Goal: Task Accomplishment & Management: Use online tool/utility

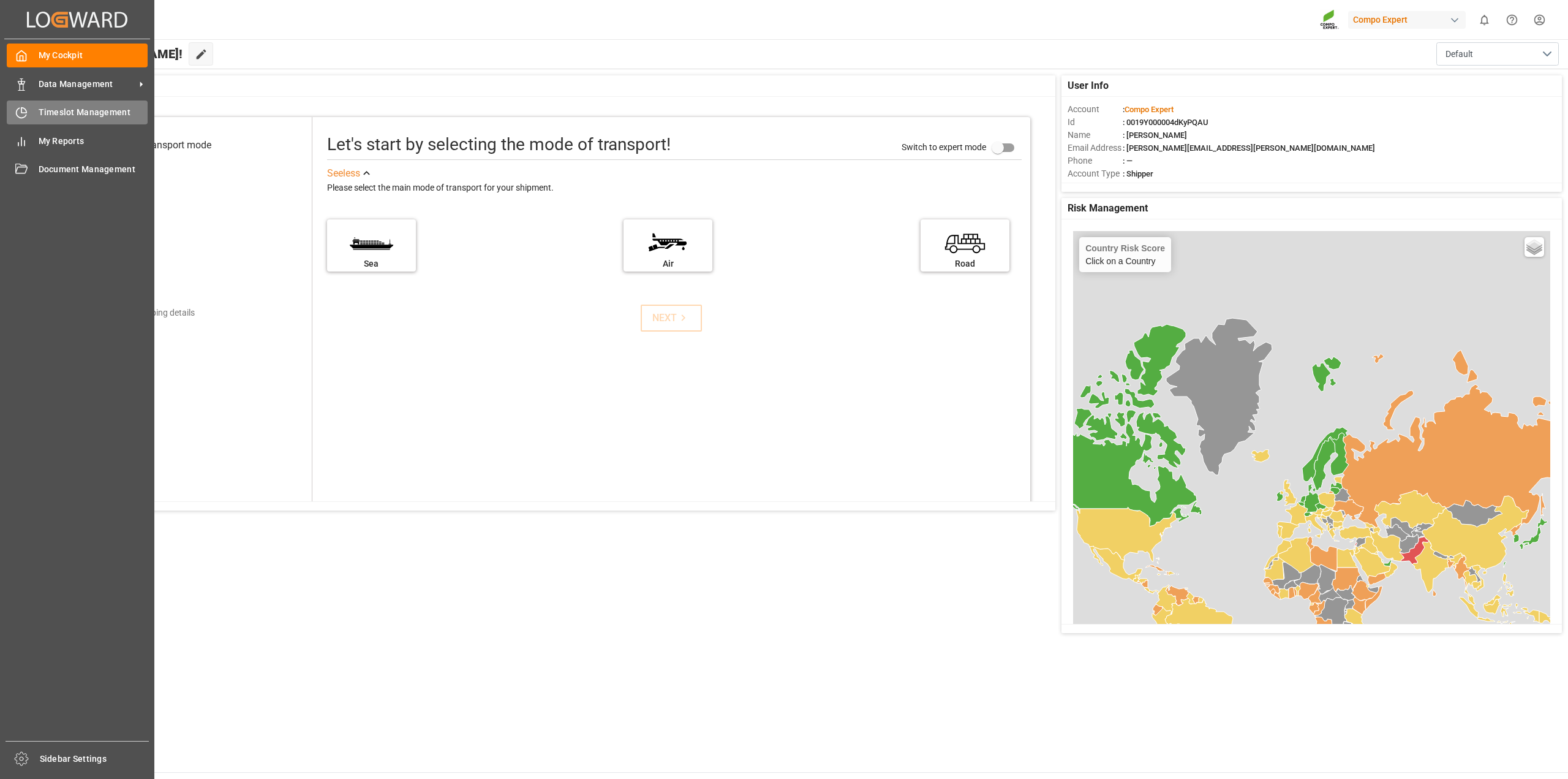
click at [81, 112] on span "Timeslot Management" at bounding box center [93, 112] width 110 height 12
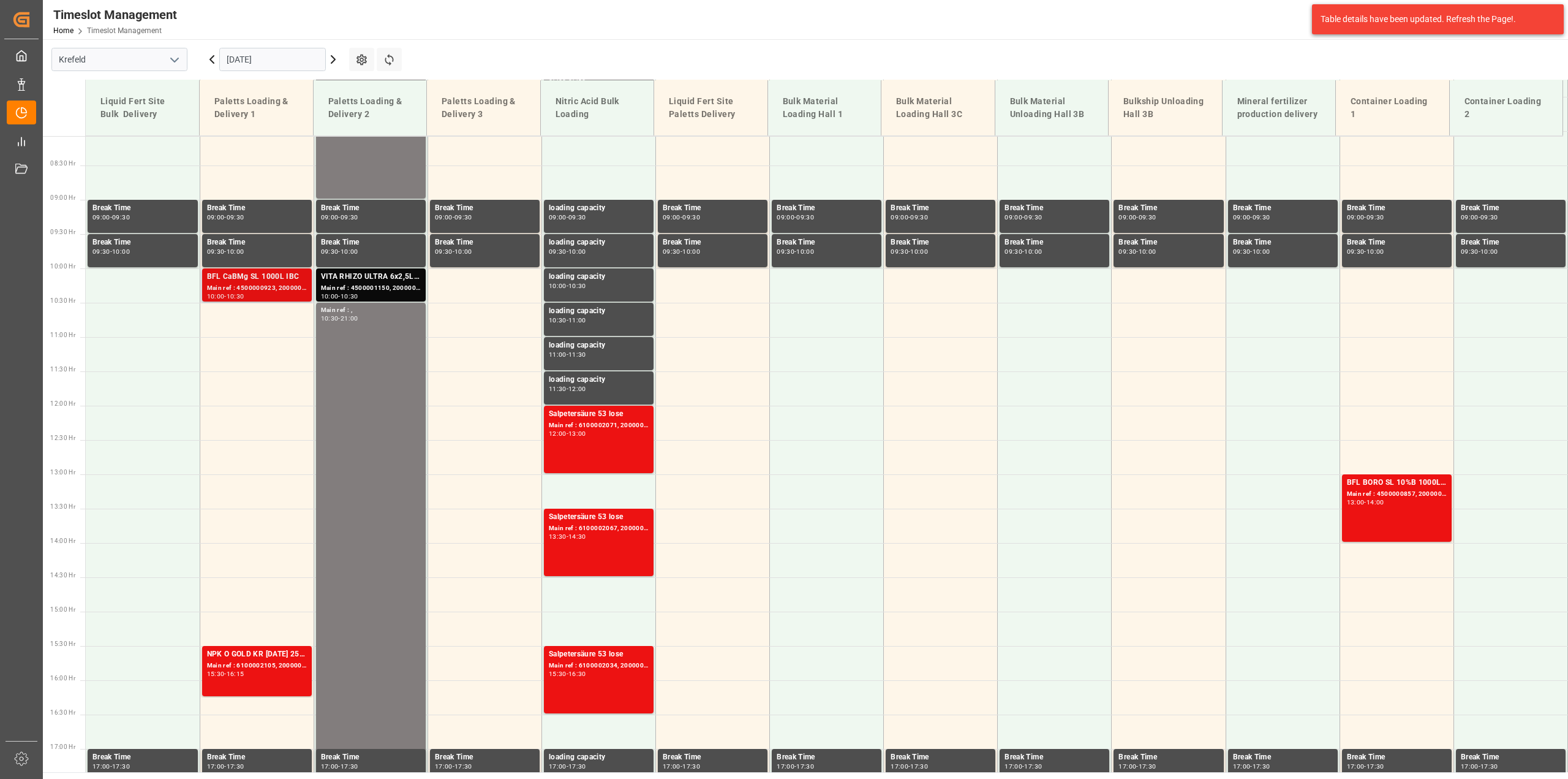
scroll to position [247, 0]
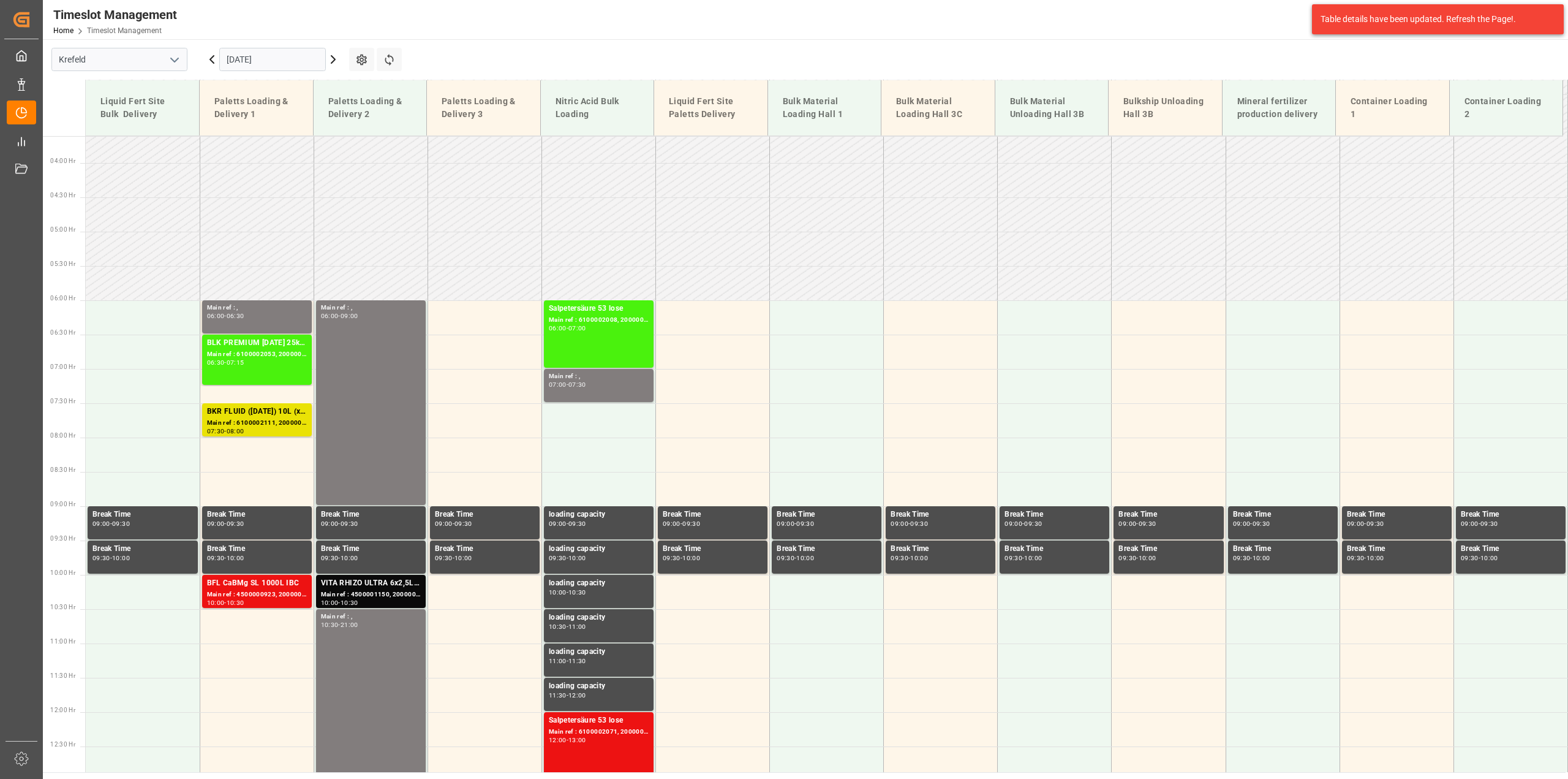
click at [330, 62] on icon at bounding box center [333, 59] width 15 height 15
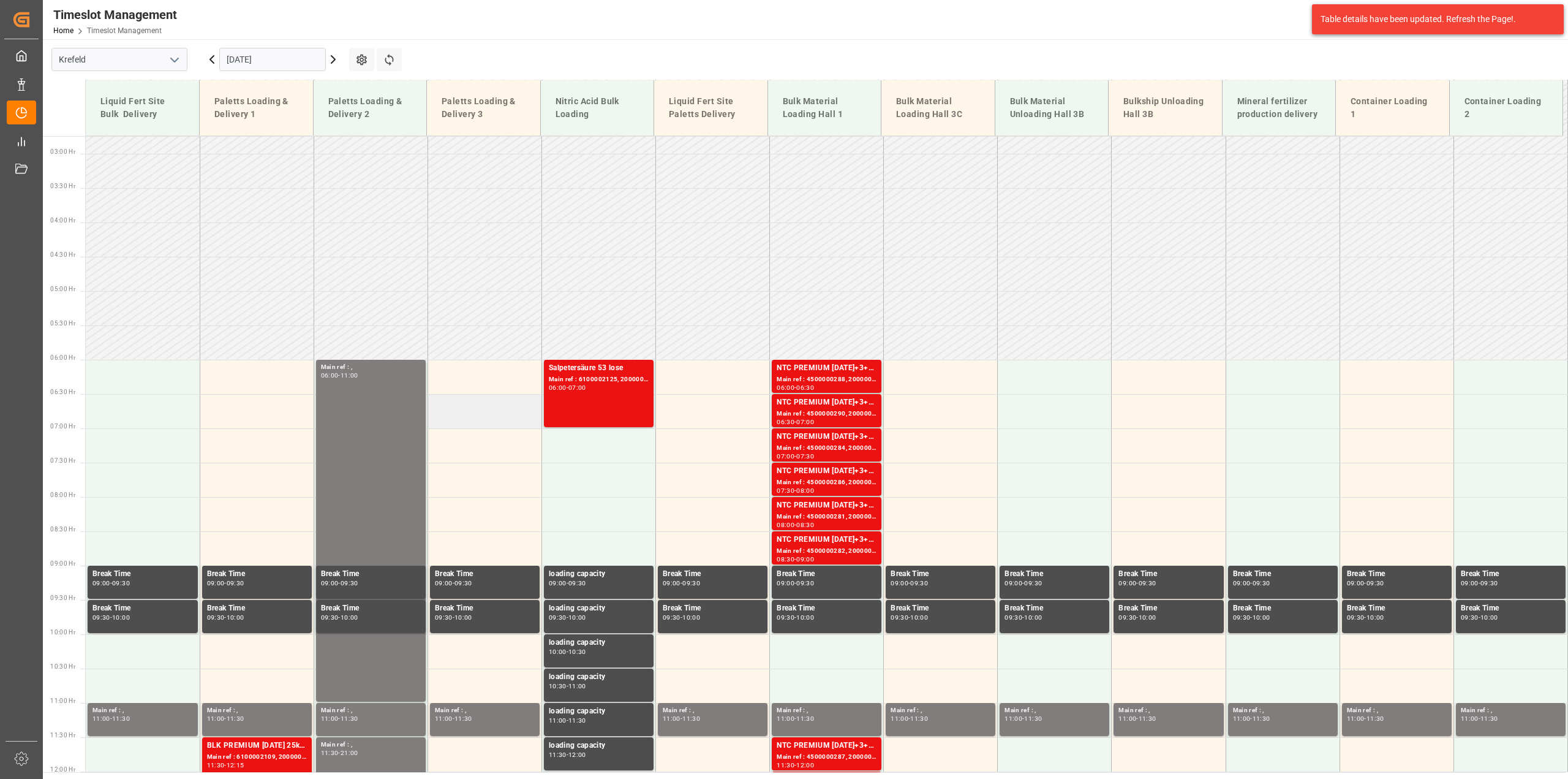
scroll to position [187, 0]
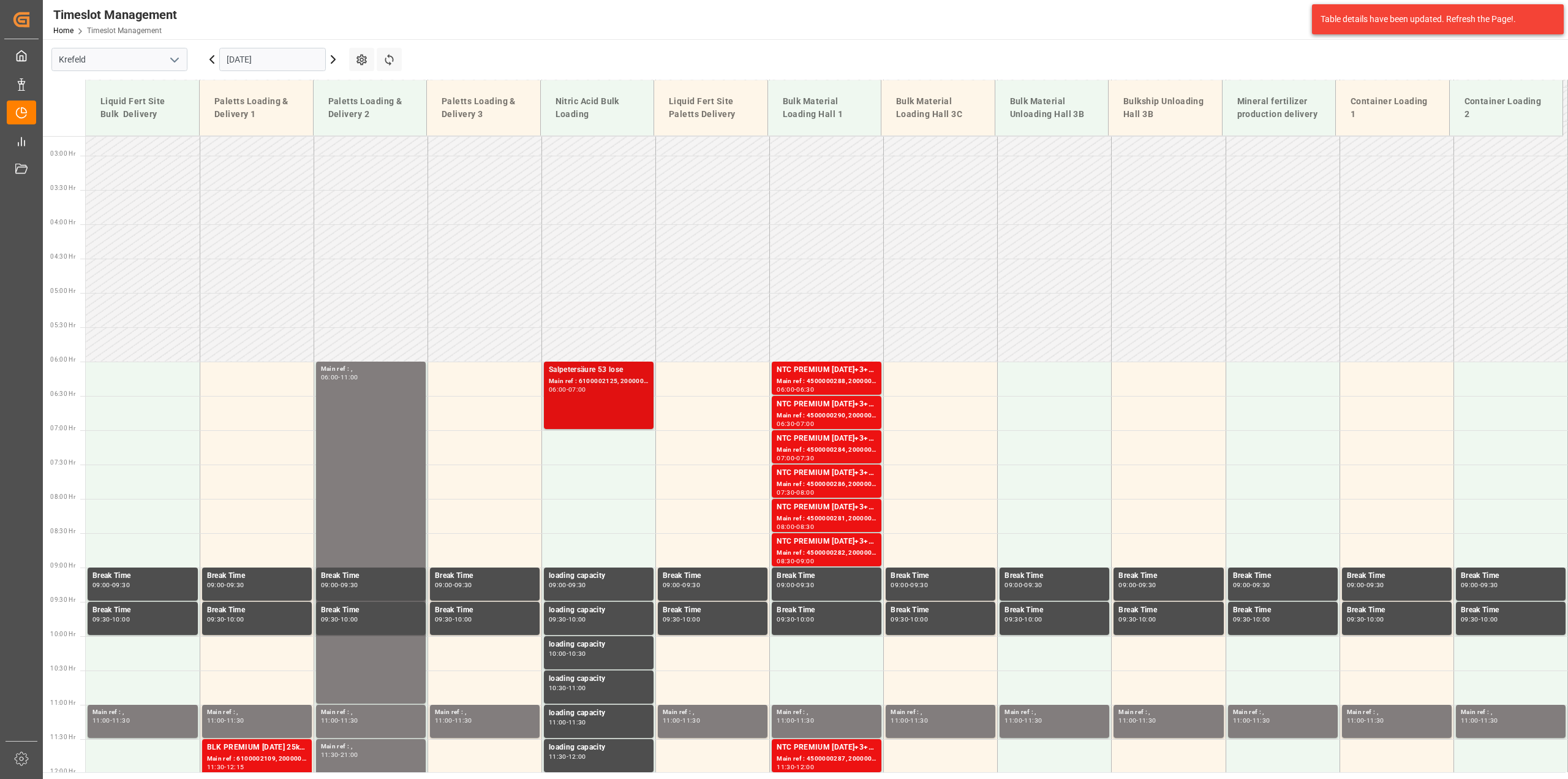
click at [594, 379] on div "Main ref : 6100002125, 2000001647" at bounding box center [598, 381] width 100 height 10
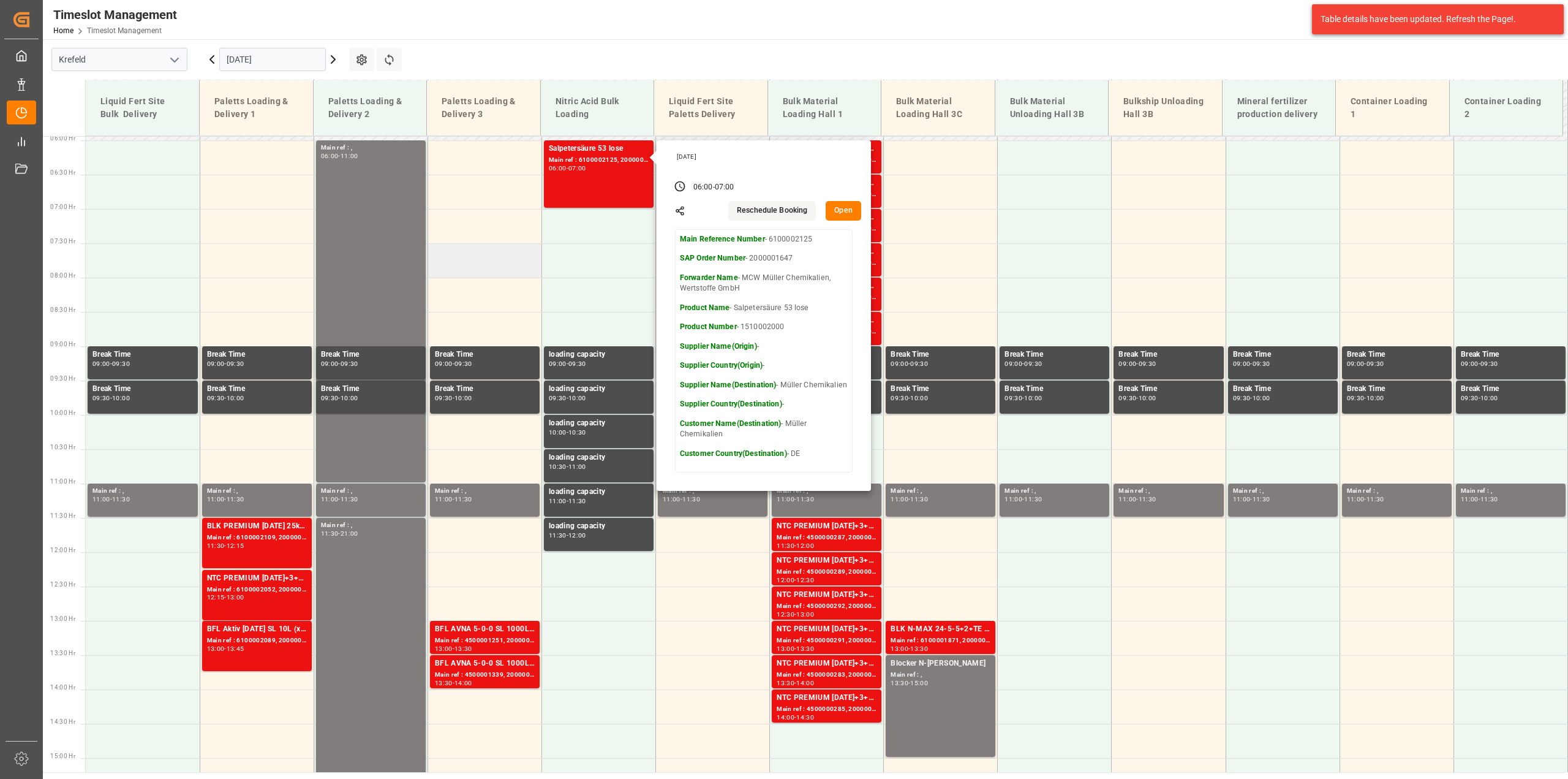
scroll to position [432, 0]
